Goal: Task Accomplishment & Management: Use online tool/utility

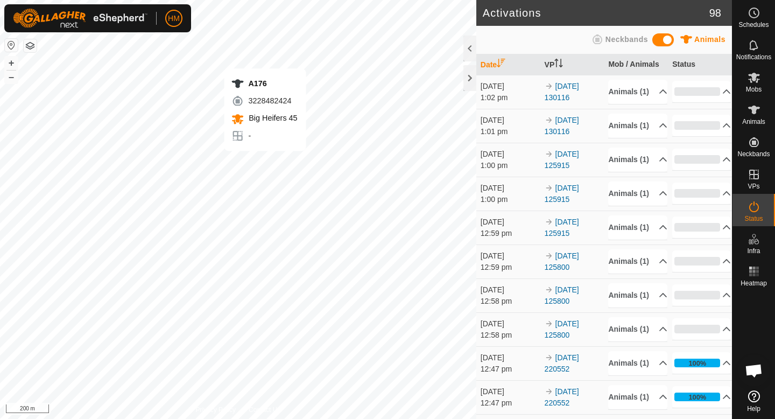
scroll to position [996, 0]
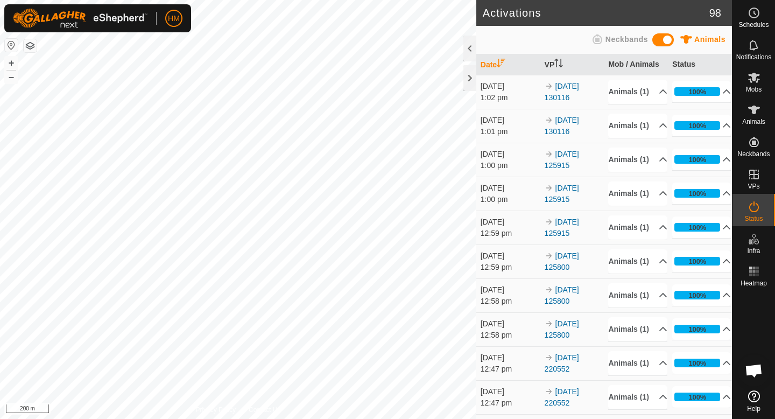
scroll to position [996, 0]
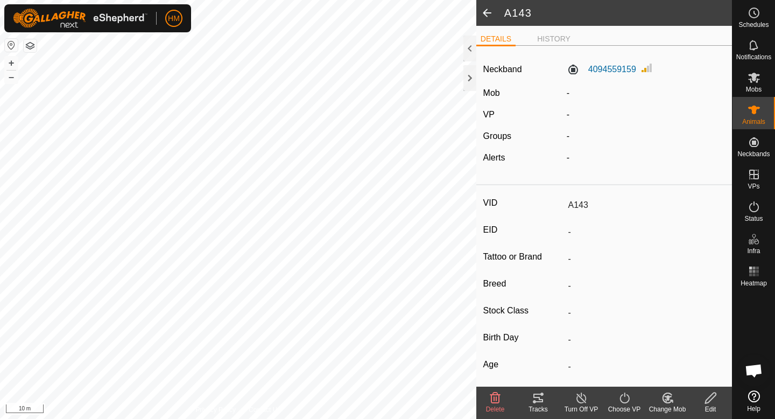
click at [627, 395] on icon at bounding box center [624, 397] width 10 height 11
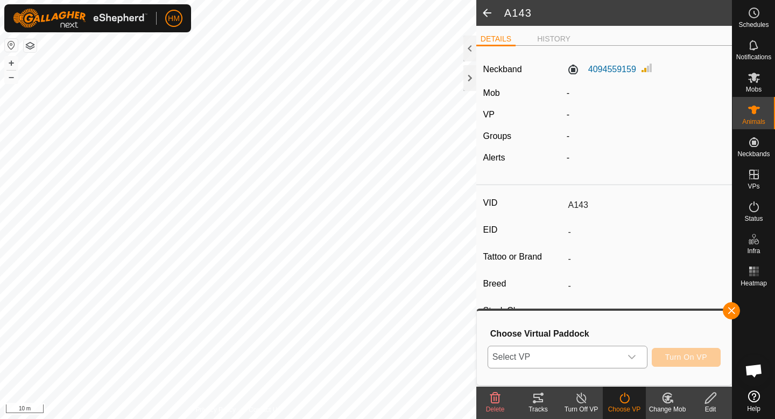
click at [641, 356] on div "dropdown trigger" at bounding box center [632, 357] width 22 height 22
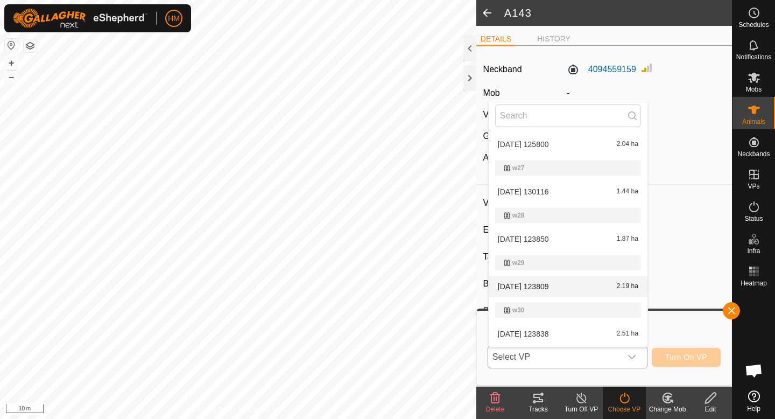
scroll to position [472, 0]
click at [570, 332] on li "2025-09-19 123838 2.51 ha" at bounding box center [567, 333] width 159 height 22
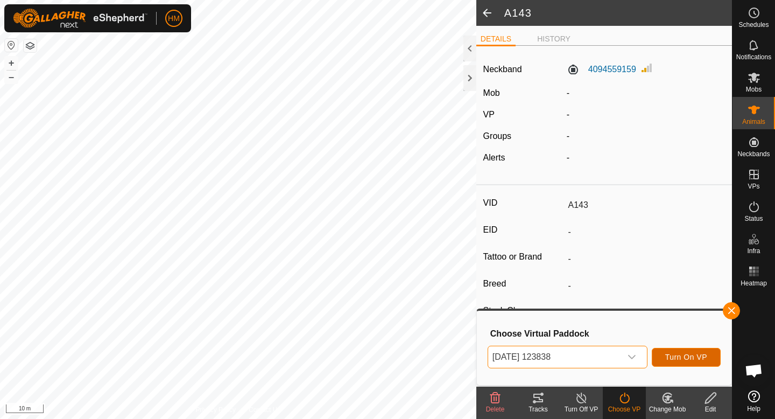
click at [670, 352] on span "Turn On VP" at bounding box center [686, 356] width 42 height 9
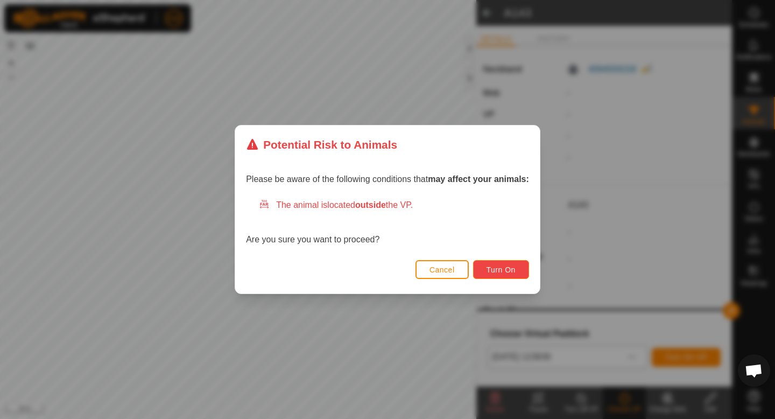
click at [502, 264] on button "Turn On" at bounding box center [501, 269] width 56 height 19
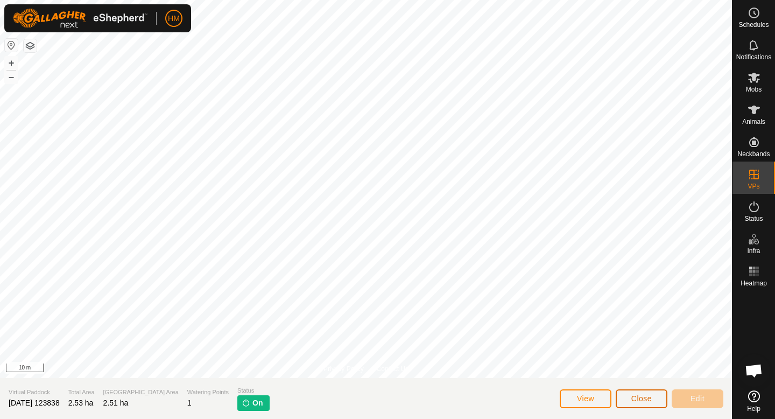
click at [665, 398] on button "Close" at bounding box center [641, 398] width 52 height 19
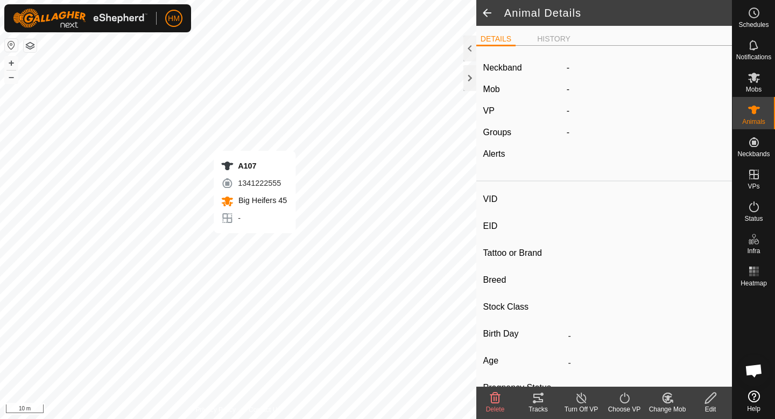
type input "A107"
type input "-"
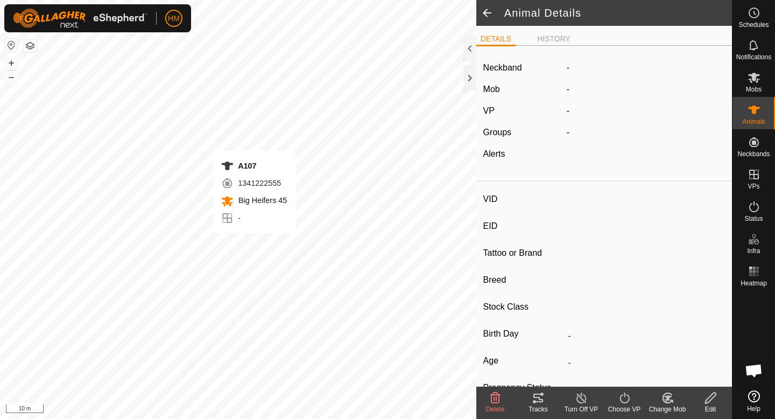
type input "-"
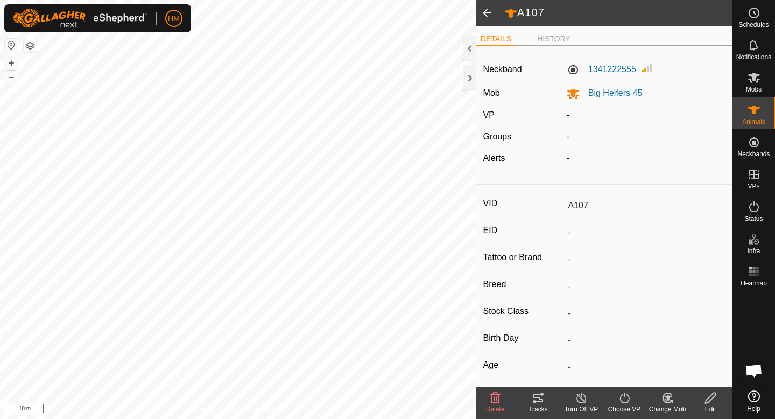
click at [626, 400] on icon at bounding box center [624, 397] width 13 height 13
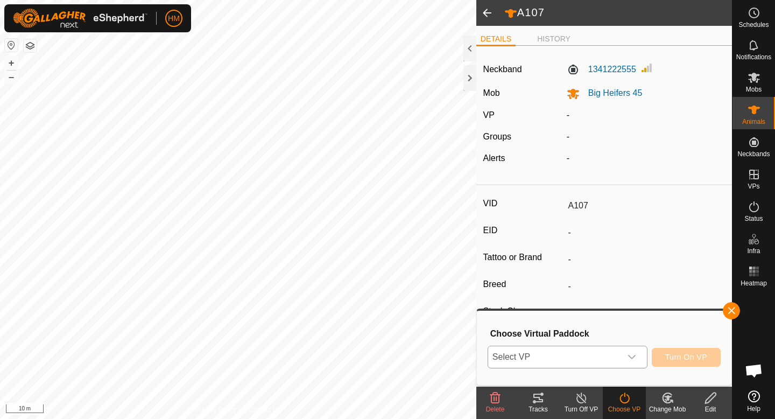
click at [594, 352] on span "Select VP" at bounding box center [554, 357] width 133 height 22
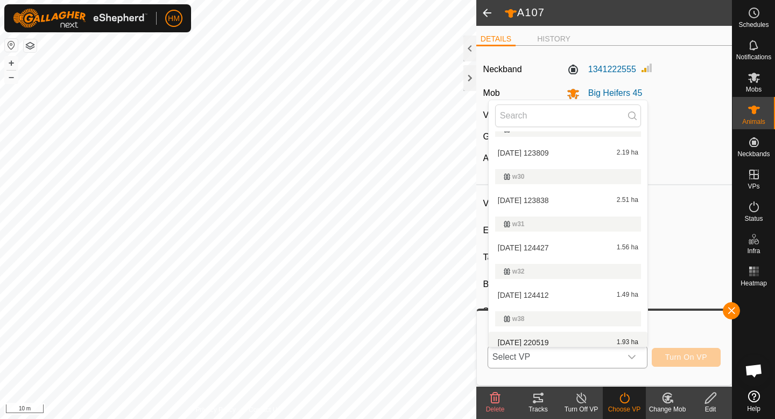
scroll to position [597, 0]
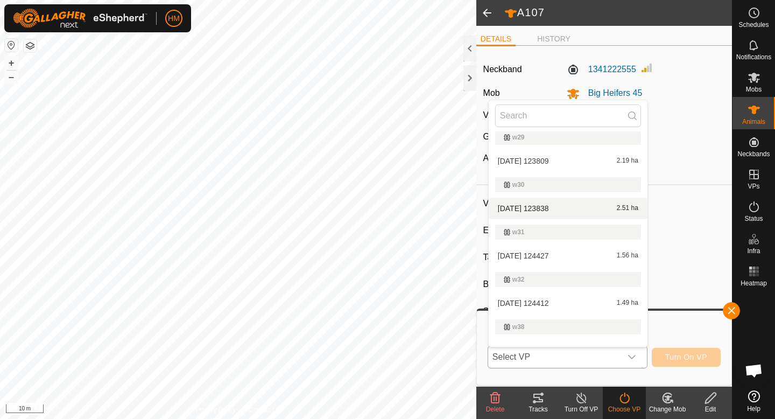
click at [553, 210] on li "2025-09-19 123838 2.51 ha" at bounding box center [567, 208] width 159 height 22
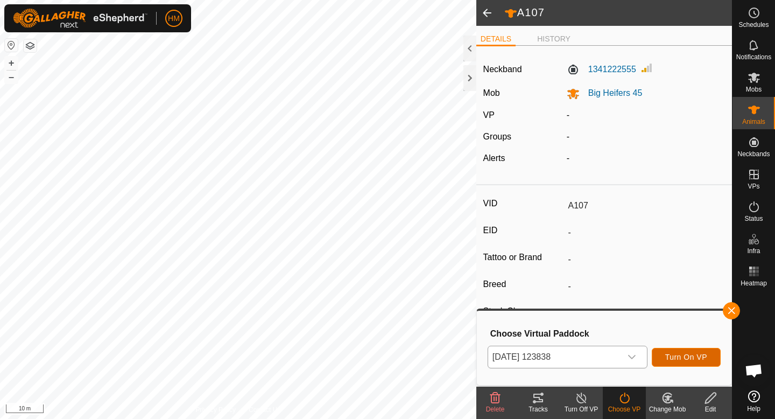
click at [691, 358] on span "Turn On VP" at bounding box center [686, 356] width 42 height 9
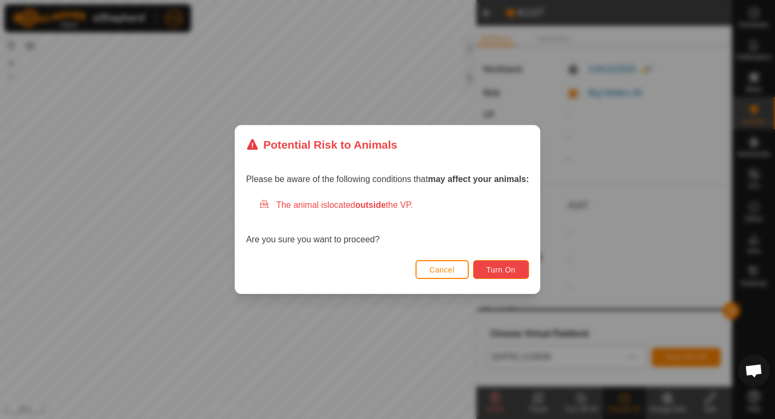
click at [520, 270] on button "Turn On" at bounding box center [501, 269] width 56 height 19
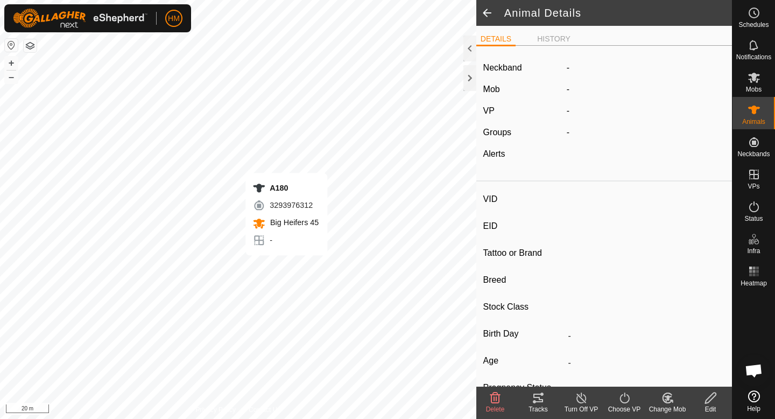
type input "A180"
type input "-"
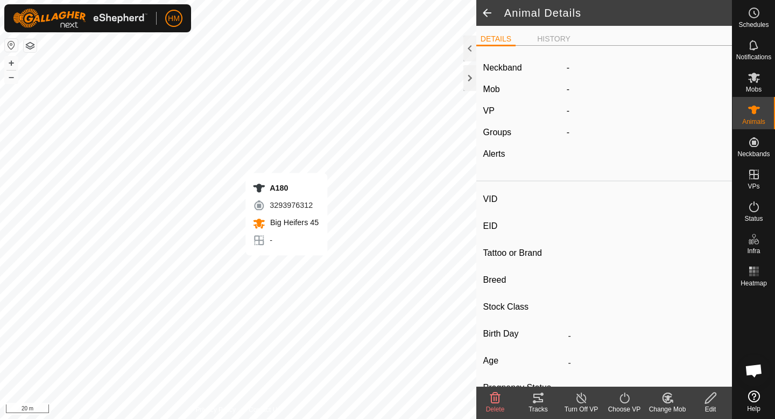
type input "-"
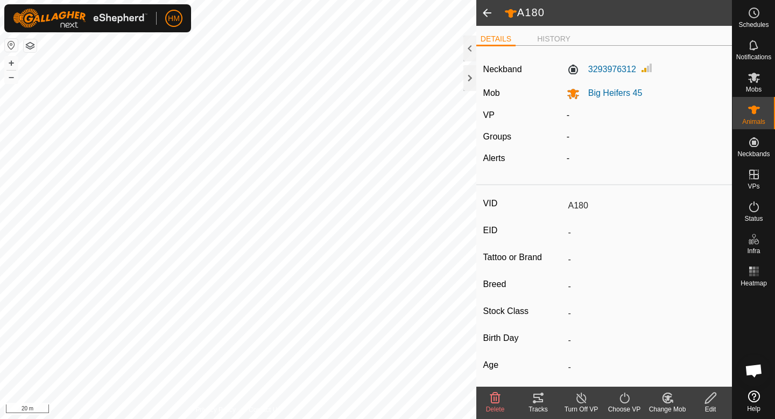
click at [622, 398] on icon at bounding box center [624, 397] width 13 height 13
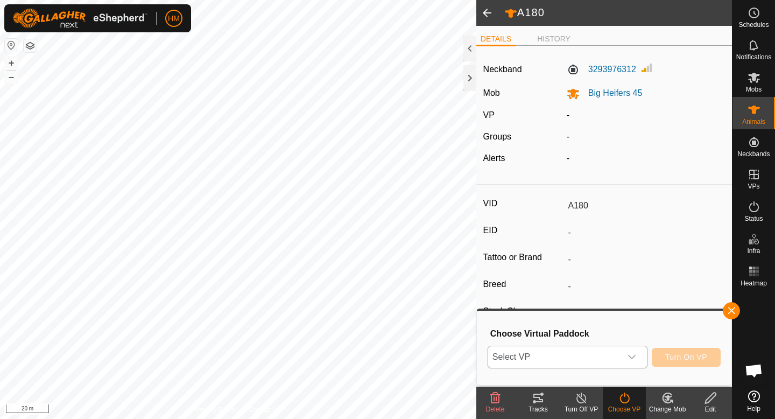
click at [635, 356] on div "dropdown trigger" at bounding box center [632, 357] width 22 height 22
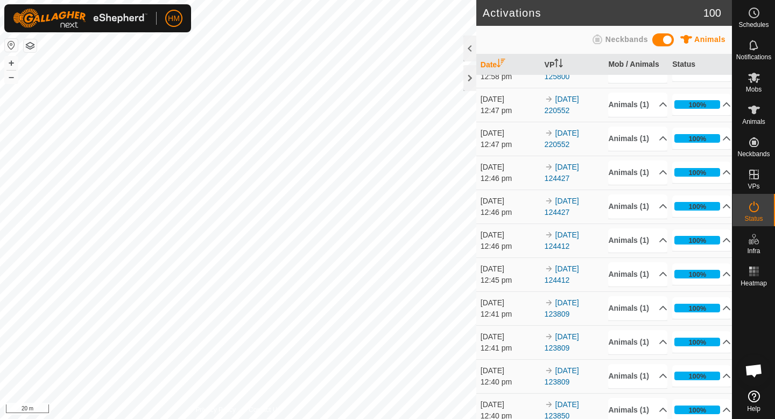
scroll to position [327, 0]
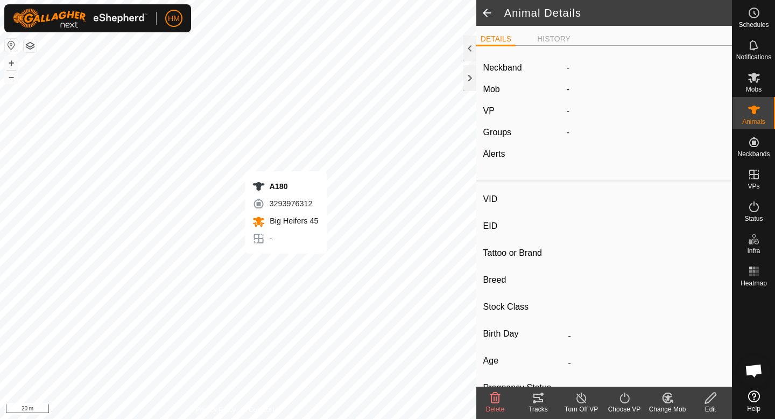
type input "A180"
type input "-"
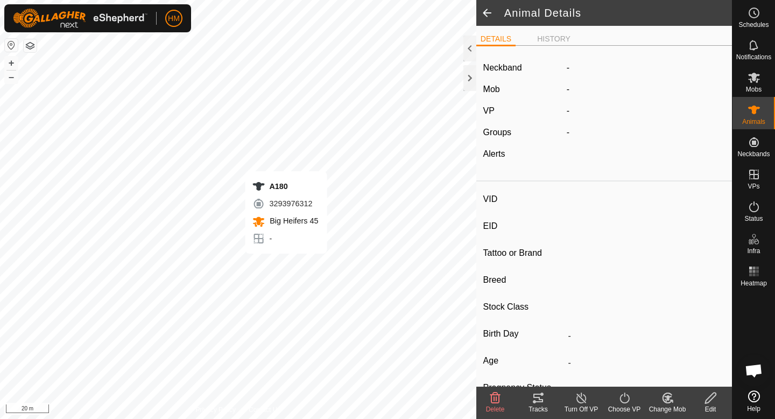
type input "-"
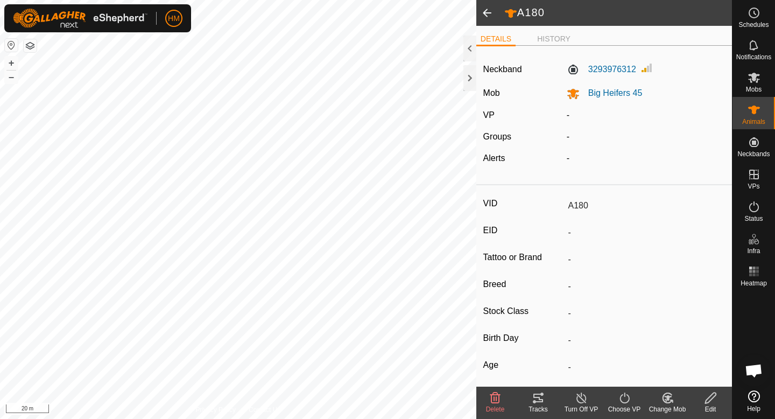
click at [623, 396] on icon at bounding box center [624, 397] width 13 height 13
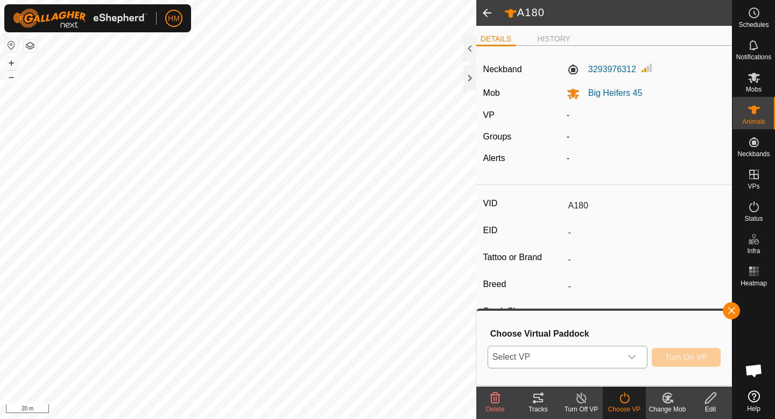
click at [605, 361] on span "Select VP" at bounding box center [554, 357] width 133 height 22
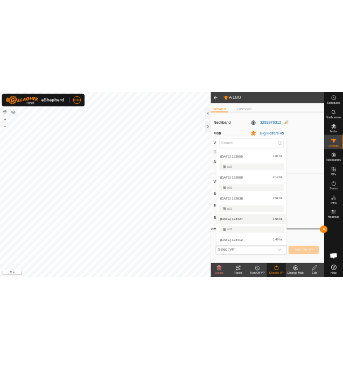
scroll to position [569, 0]
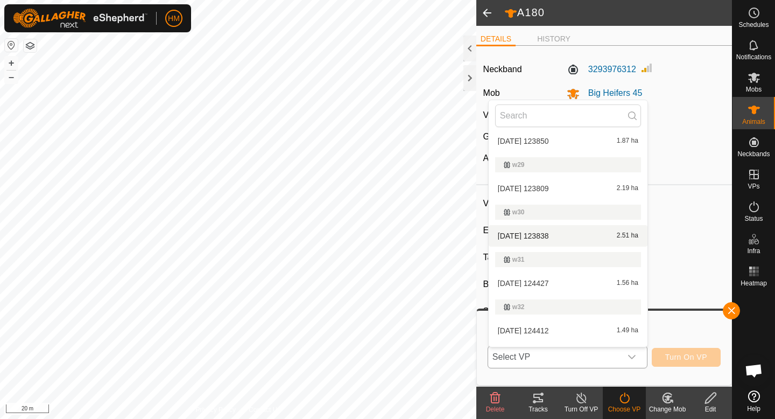
click at [576, 233] on li "2025-09-19 123838 2.51 ha" at bounding box center [567, 236] width 159 height 22
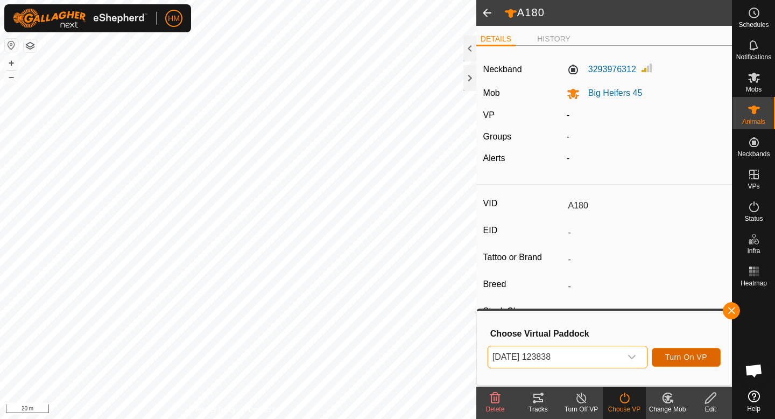
click at [689, 363] on button "Turn On VP" at bounding box center [685, 357] width 69 height 19
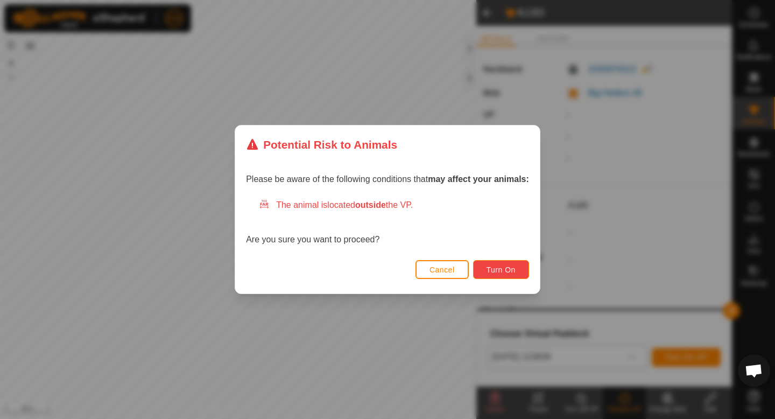
click at [514, 265] on span "Turn On" at bounding box center [500, 269] width 29 height 9
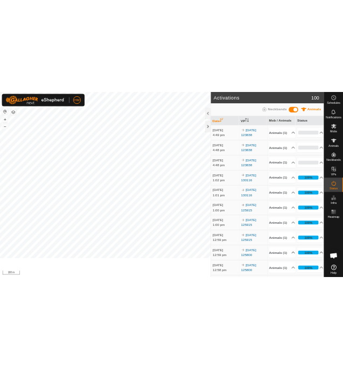
scroll to position [1043, 0]
